Goal: Transaction & Acquisition: Purchase product/service

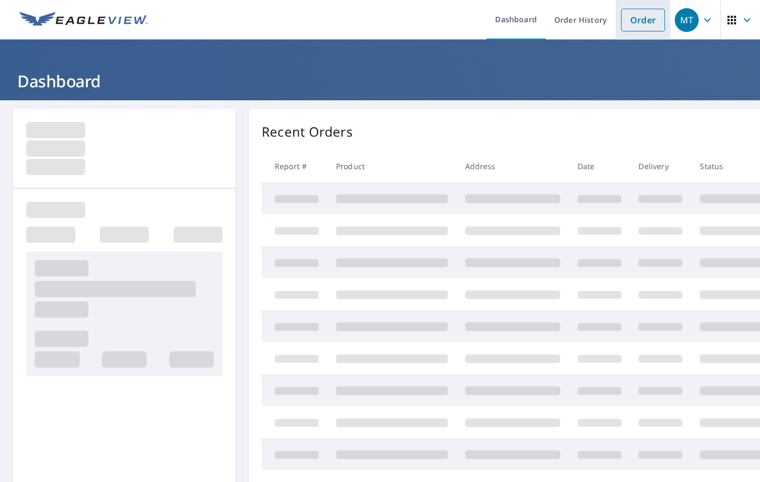
click at [634, 27] on link "Order" at bounding box center [643, 20] width 44 height 23
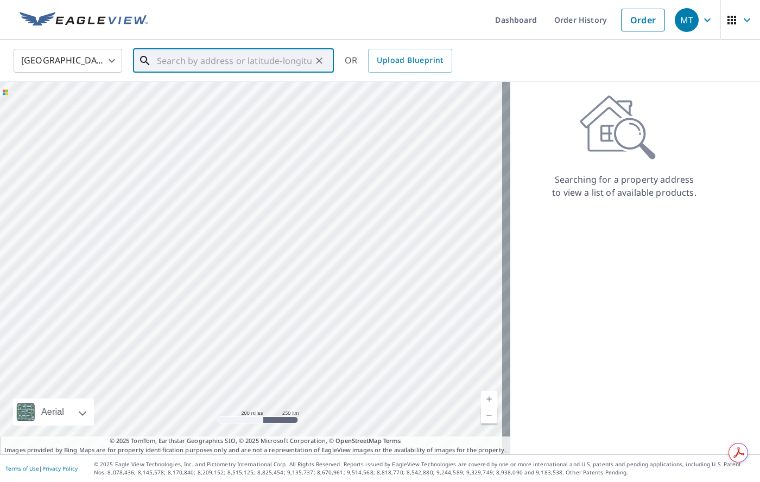
click at [161, 62] on input "text" at bounding box center [234, 61] width 155 height 30
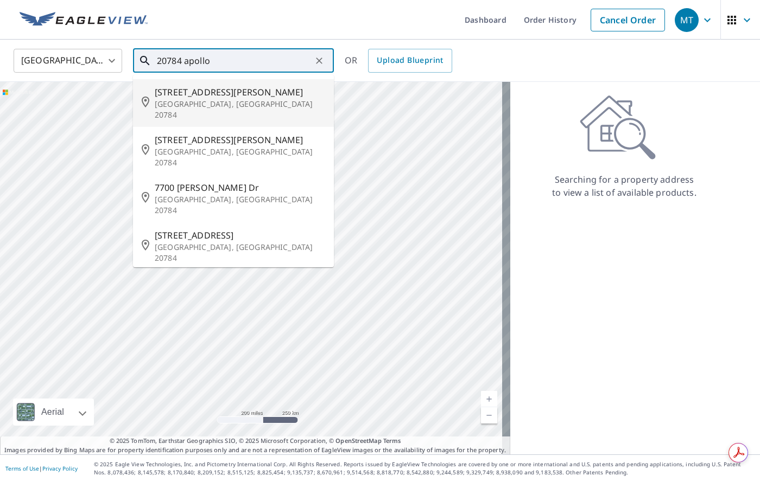
click at [154, 97] on icon at bounding box center [148, 103] width 13 height 13
type input "[STREET_ADDRESS][PERSON_NAME]"
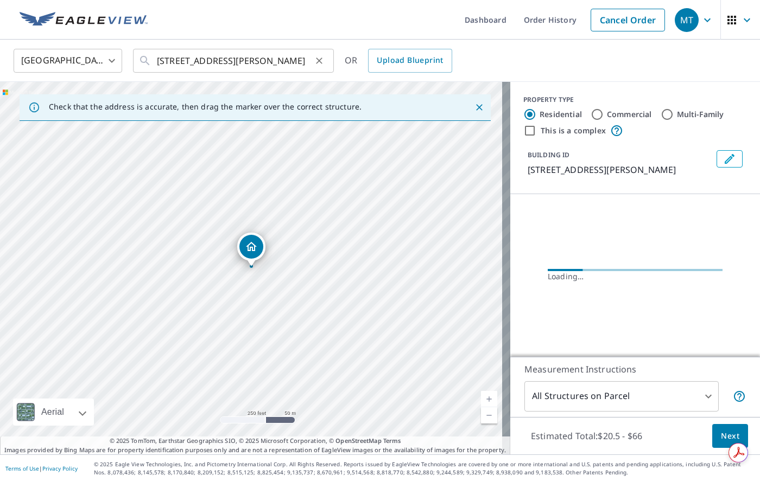
click at [315, 61] on icon "Clear" at bounding box center [319, 60] width 11 height 11
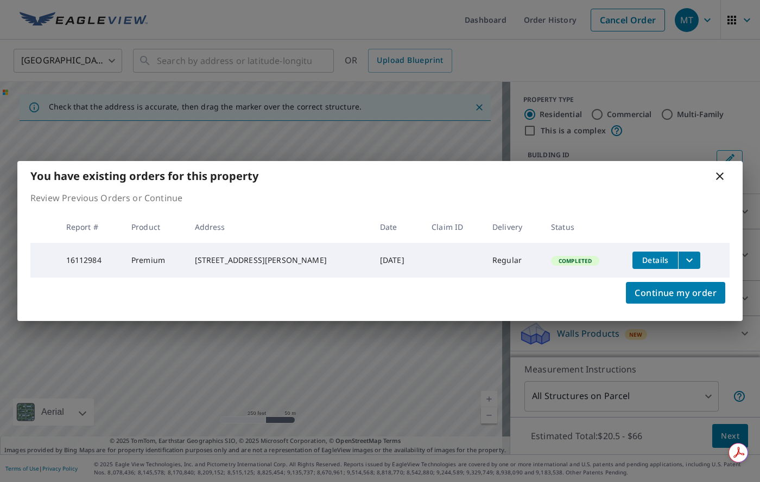
click at [736, 170] on div "You have existing orders for this property" at bounding box center [379, 176] width 725 height 30
click at [728, 173] on div "You have existing orders for this property" at bounding box center [379, 176] width 725 height 30
click at [720, 173] on icon at bounding box center [719, 176] width 13 height 13
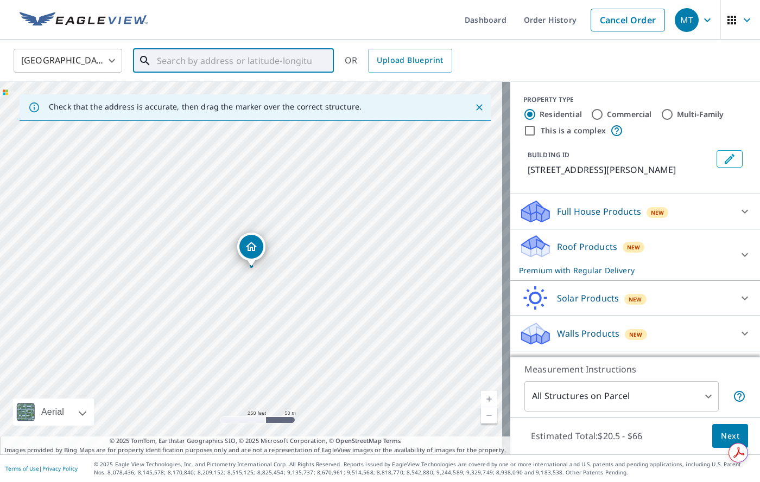
click at [180, 53] on input "text" at bounding box center [234, 61] width 155 height 30
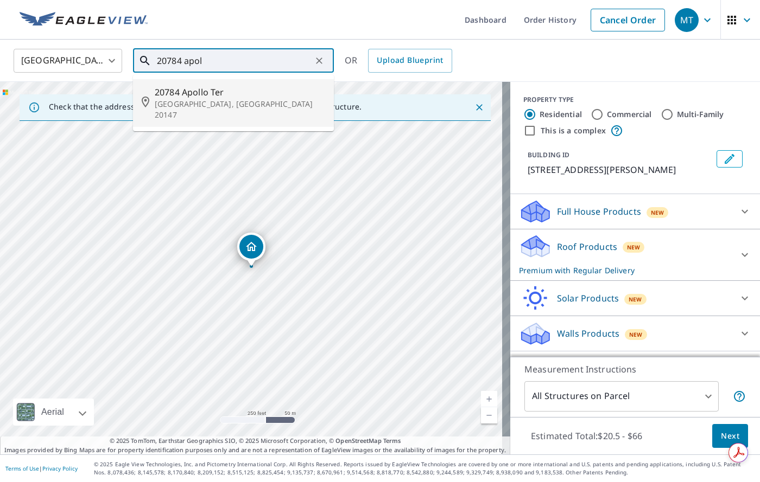
click at [180, 103] on p "[GEOGRAPHIC_DATA], [GEOGRAPHIC_DATA] 20147" at bounding box center [240, 110] width 170 height 22
type input "20784 Apollo [PERSON_NAME], [GEOGRAPHIC_DATA] 20147"
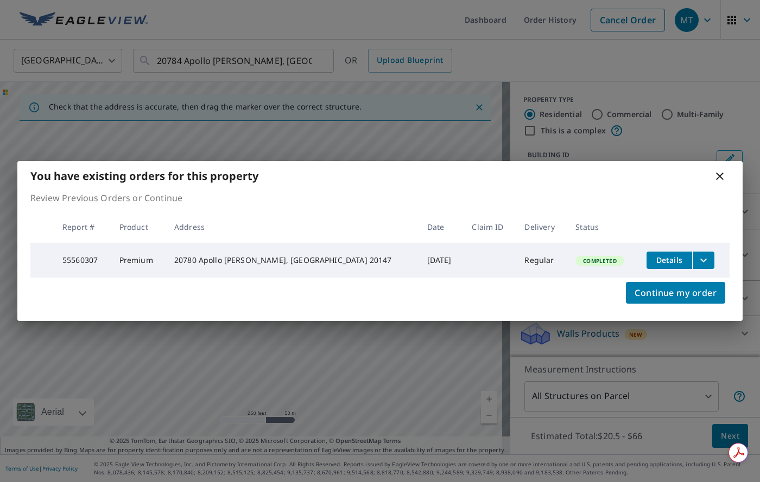
click at [715, 443] on div "You have existing orders for this property Review Previous Orders or Continue R…" at bounding box center [380, 241] width 760 height 482
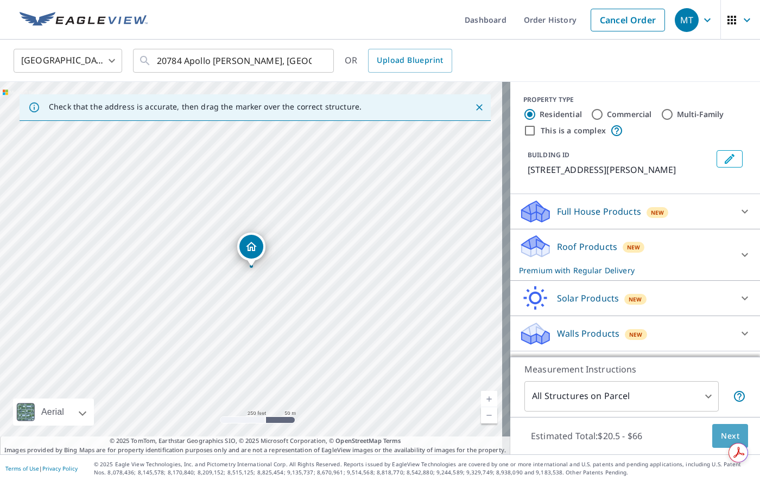
click at [721, 437] on span "Next" at bounding box center [730, 437] width 18 height 14
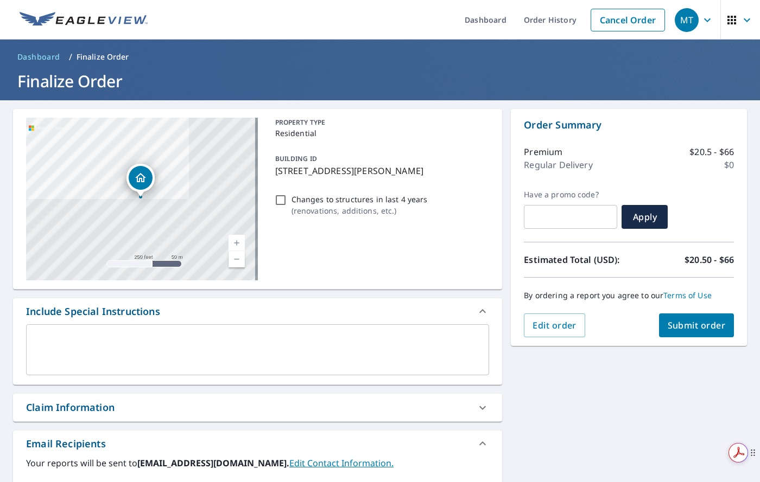
click at [757, 447] on div "Get summaries and key insights using AI Assistant powered by Adobe Acrobat" at bounding box center [743, 453] width 31 height 20
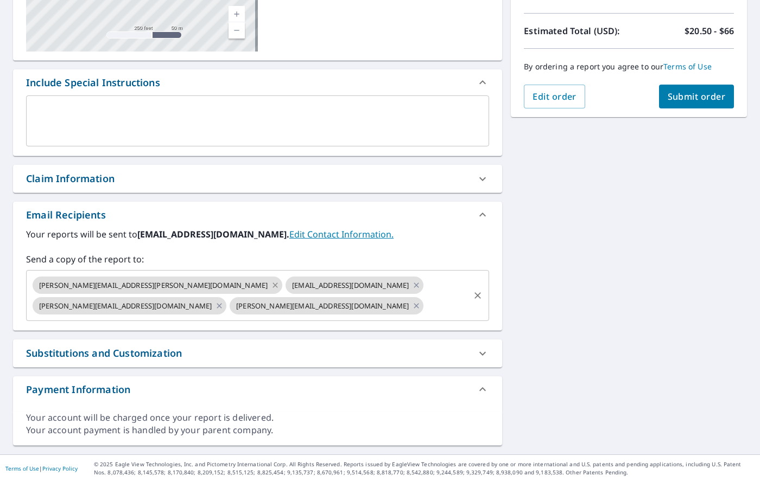
click at [271, 284] on icon at bounding box center [275, 285] width 9 height 12
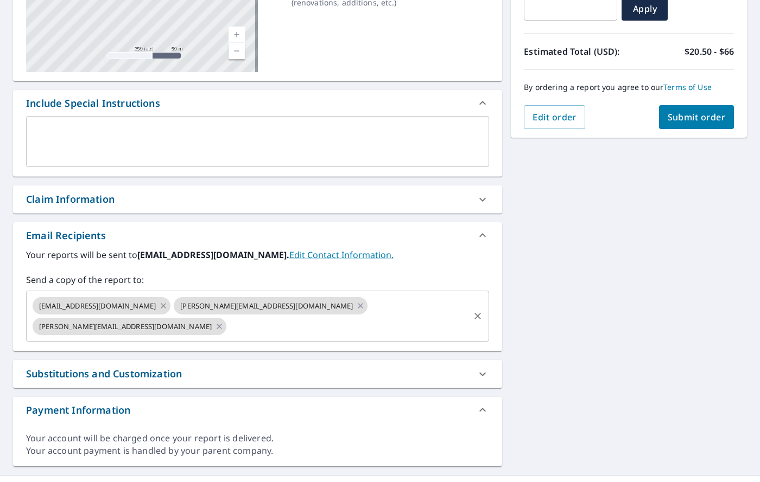
click at [159, 302] on icon at bounding box center [163, 306] width 9 height 12
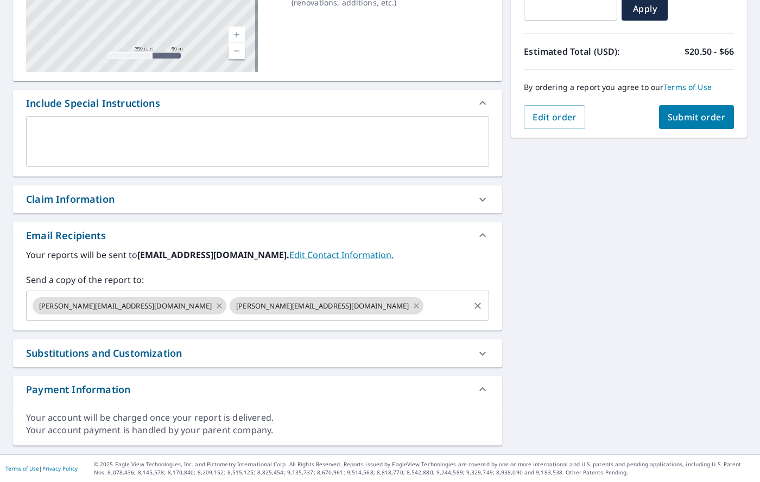
click at [215, 300] on icon at bounding box center [219, 306] width 9 height 12
click at [217, 304] on icon at bounding box center [219, 305] width 5 height 5
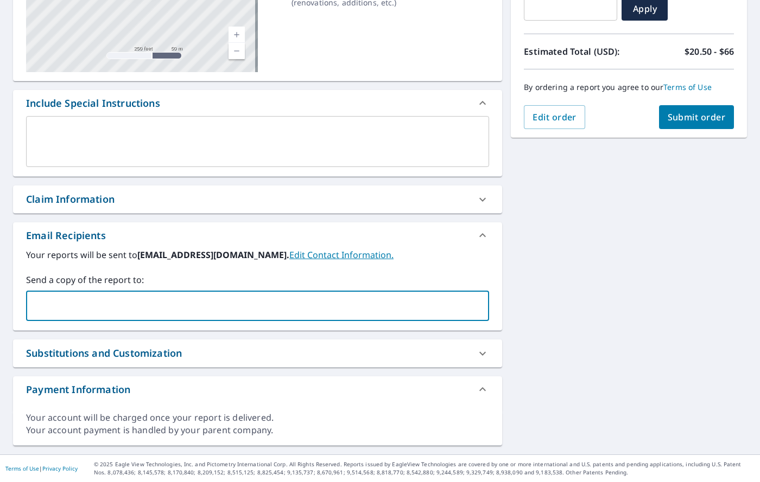
click at [74, 304] on input "text" at bounding box center [249, 306] width 437 height 21
type input "[EMAIL_ADDRESS][DOMAIN_NAME]"
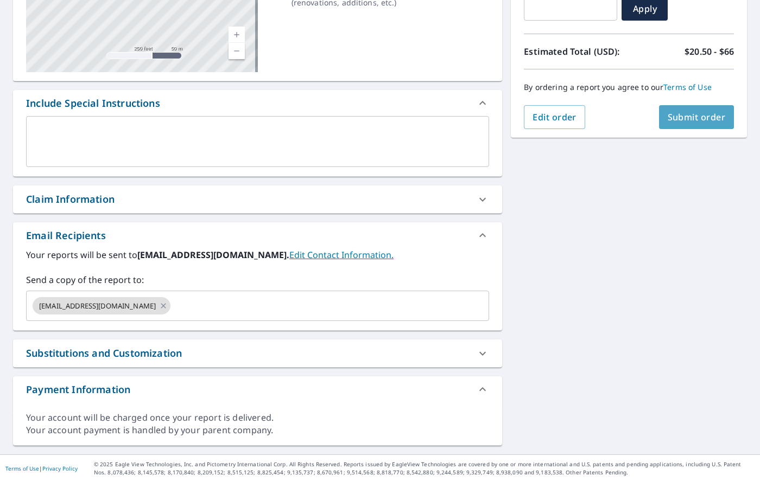
click at [689, 118] on span "Submit order" at bounding box center [697, 117] width 58 height 12
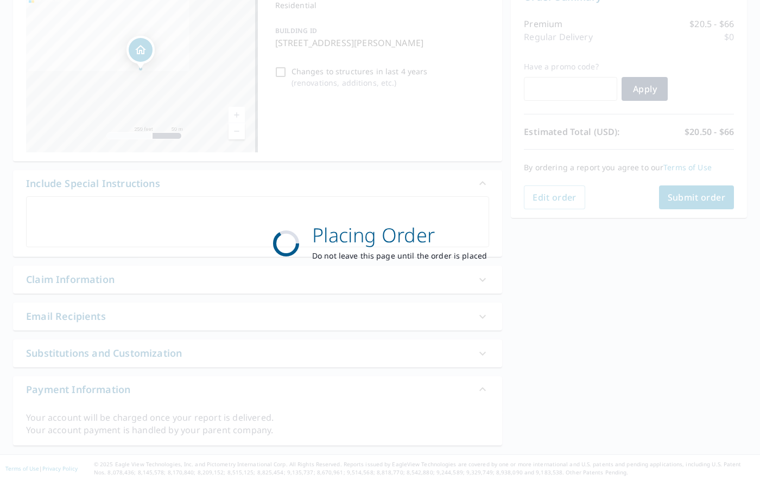
scroll to position [128, 0]
